Goal: Task Accomplishment & Management: Manage account settings

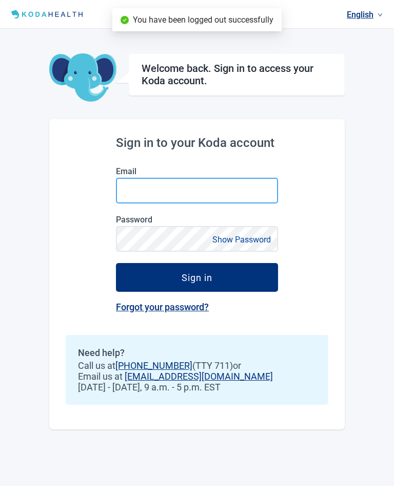
click at [177, 188] on input "Email" at bounding box center [197, 191] width 162 height 26
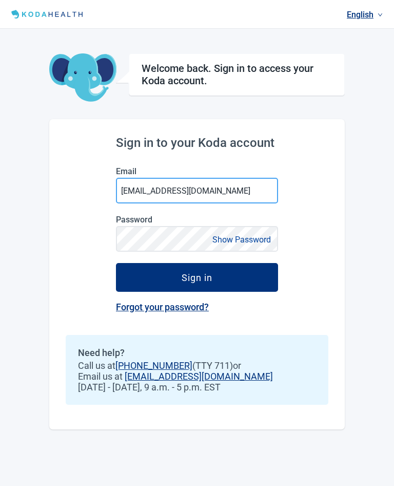
type input "[EMAIL_ADDRESS][DOMAIN_NAME]"
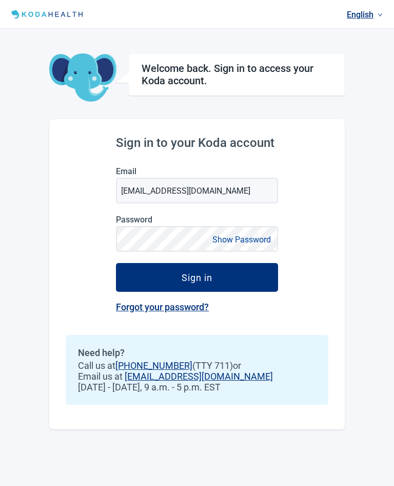
click at [226, 282] on button "Sign in" at bounding box center [197, 277] width 162 height 29
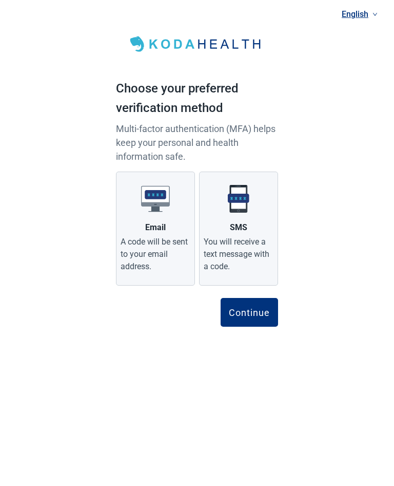
click at [252, 312] on div "Continue" at bounding box center [249, 312] width 41 height 10
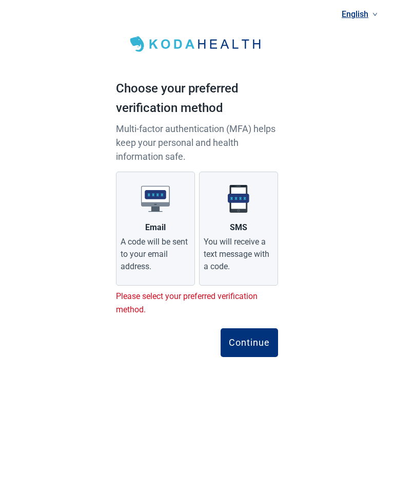
click at [244, 237] on div "You will receive a text message with a code." at bounding box center [239, 254] width 70 height 37
click at [0, 0] on input "SMS You will receive a text message with a code." at bounding box center [0, 0] width 0 height 0
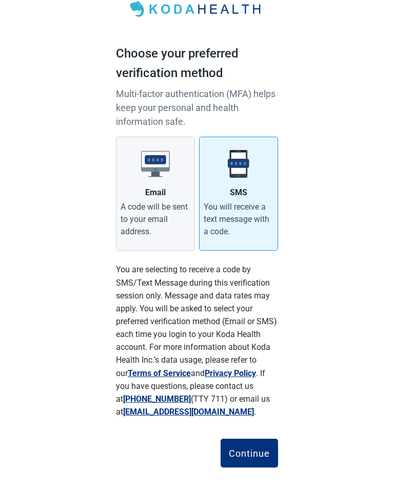
scroll to position [31, 0]
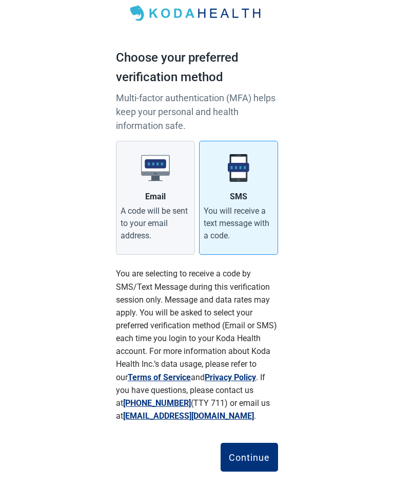
click at [247, 453] on div "Continue" at bounding box center [249, 457] width 41 height 10
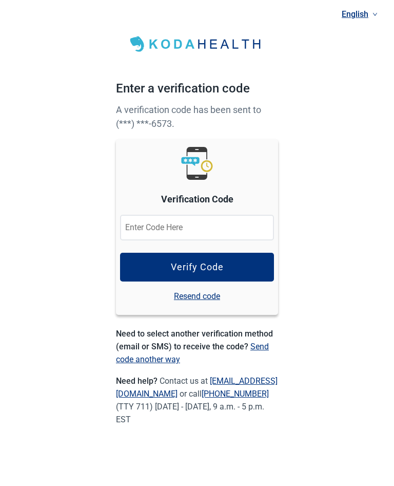
click at [203, 225] on input at bounding box center [197, 228] width 154 height 26
click at [231, 268] on button "Verify Code" at bounding box center [197, 267] width 154 height 29
click at [216, 267] on div "Verify Code" at bounding box center [197, 267] width 53 height 10
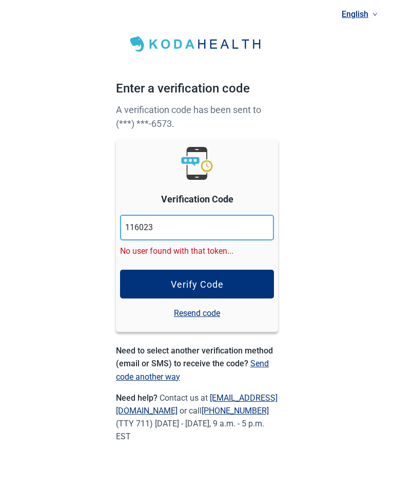
click at [180, 226] on input "116023" at bounding box center [197, 228] width 154 height 26
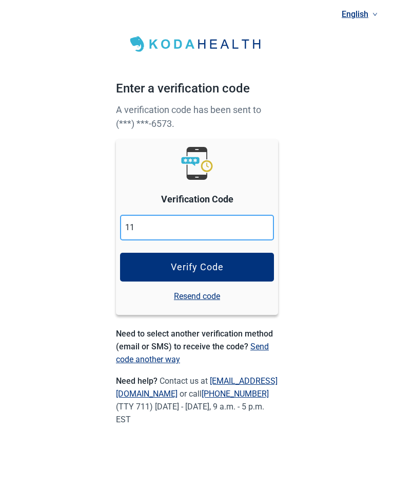
type input "1"
click at [219, 269] on div "Verify Code" at bounding box center [197, 267] width 53 height 10
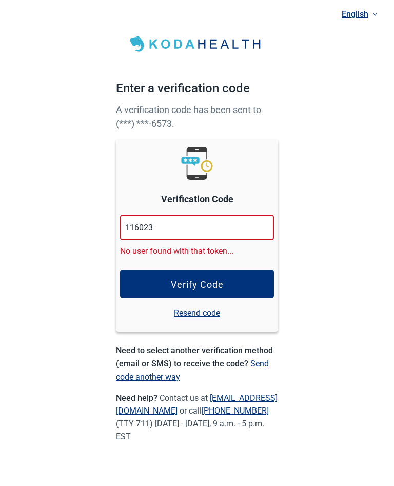
click at [193, 317] on link "Resend code" at bounding box center [197, 312] width 46 height 13
click at [197, 313] on link "Resend code" at bounding box center [197, 312] width 46 height 13
click at [185, 222] on input "116023" at bounding box center [197, 228] width 154 height 26
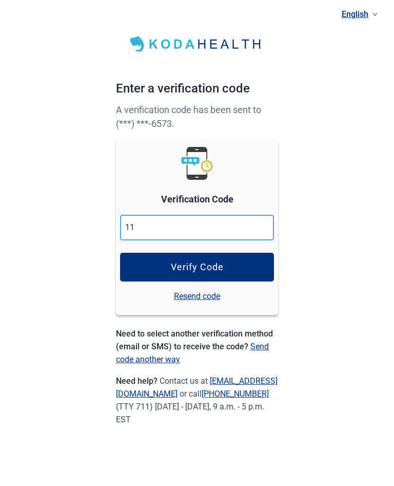
type input "1"
click at [202, 299] on link "Resend code" at bounding box center [197, 295] width 46 height 13
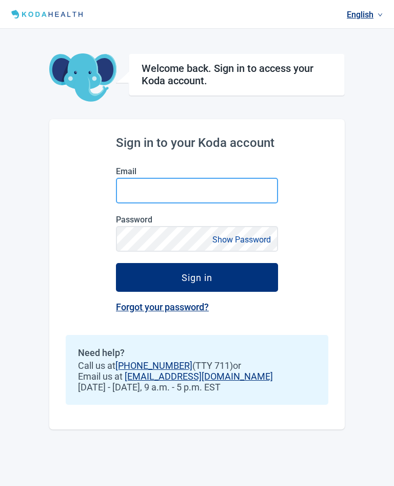
click at [215, 187] on input "Email" at bounding box center [197, 191] width 162 height 26
type input "[EMAIL_ADDRESS][DOMAIN_NAME]"
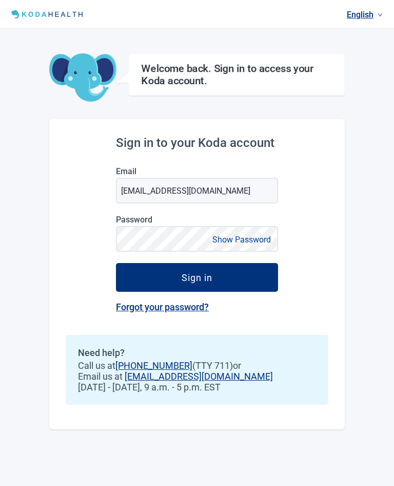
click at [197, 278] on button "Sign in" at bounding box center [197, 277] width 162 height 29
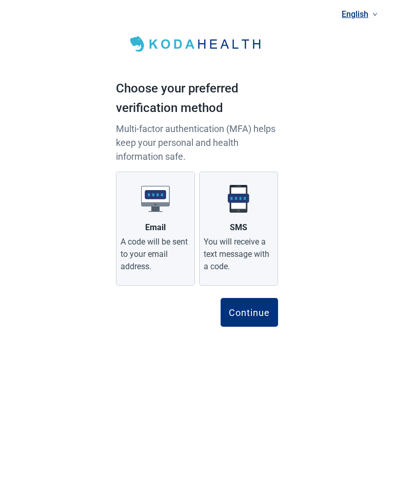
click at [160, 242] on div "A code will be sent to your email address." at bounding box center [156, 254] width 70 height 37
click at [0, 0] on input "Email A code will be sent to your email address." at bounding box center [0, 0] width 0 height 0
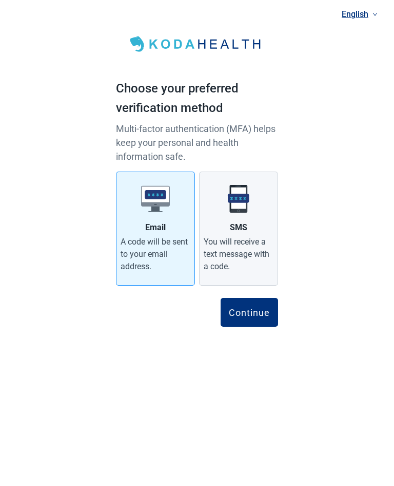
click at [255, 309] on div "Continue" at bounding box center [249, 312] width 41 height 10
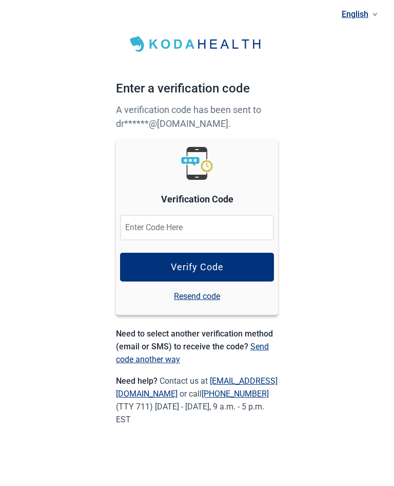
click at [199, 230] on input at bounding box center [197, 228] width 154 height 26
type input "644626"
click at [224, 266] on button "Verify Code" at bounding box center [197, 267] width 154 height 29
click at [214, 269] on div "Verify Code" at bounding box center [197, 267] width 53 height 10
